Goal: Register for event/course

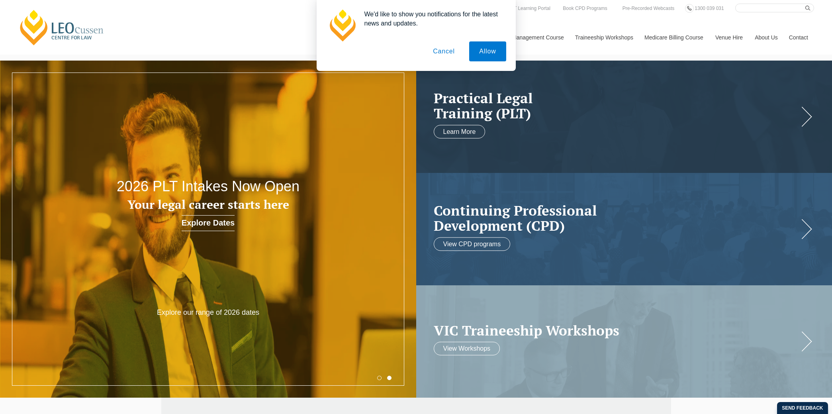
click at [438, 47] on button "Cancel" at bounding box center [444, 51] width 42 height 20
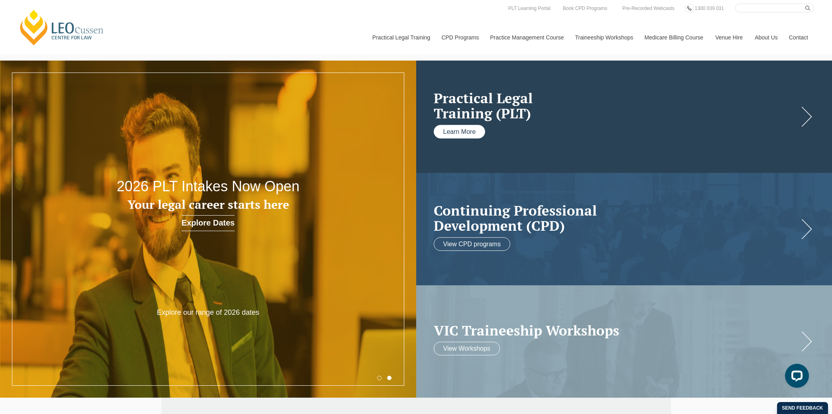
click at [457, 135] on link "Learn More" at bounding box center [460, 132] width 52 height 14
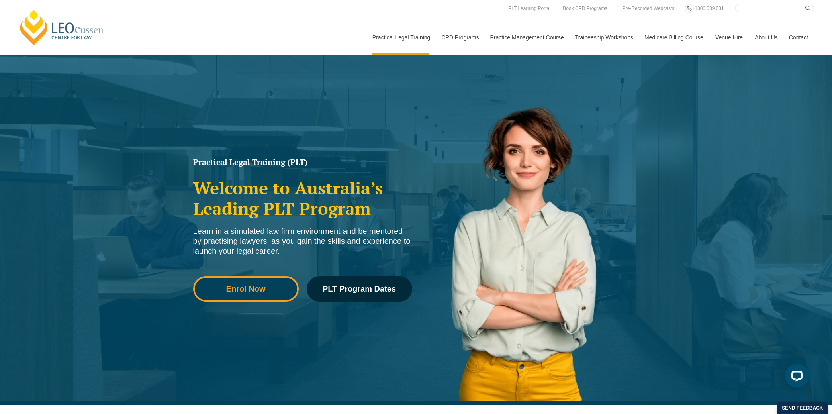
click at [265, 279] on link "Enrol Now" at bounding box center [246, 288] width 106 height 25
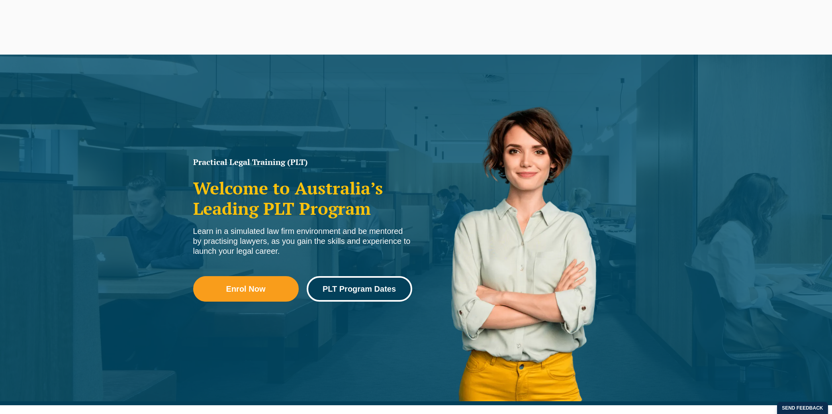
click at [374, 292] on span "PLT Program Dates" at bounding box center [359, 289] width 73 height 8
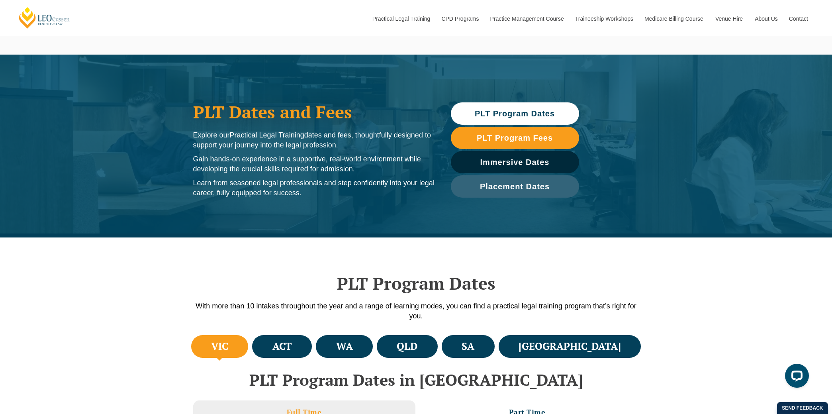
scroll to position [362, 0]
